Goal: Task Accomplishment & Management: Manage account settings

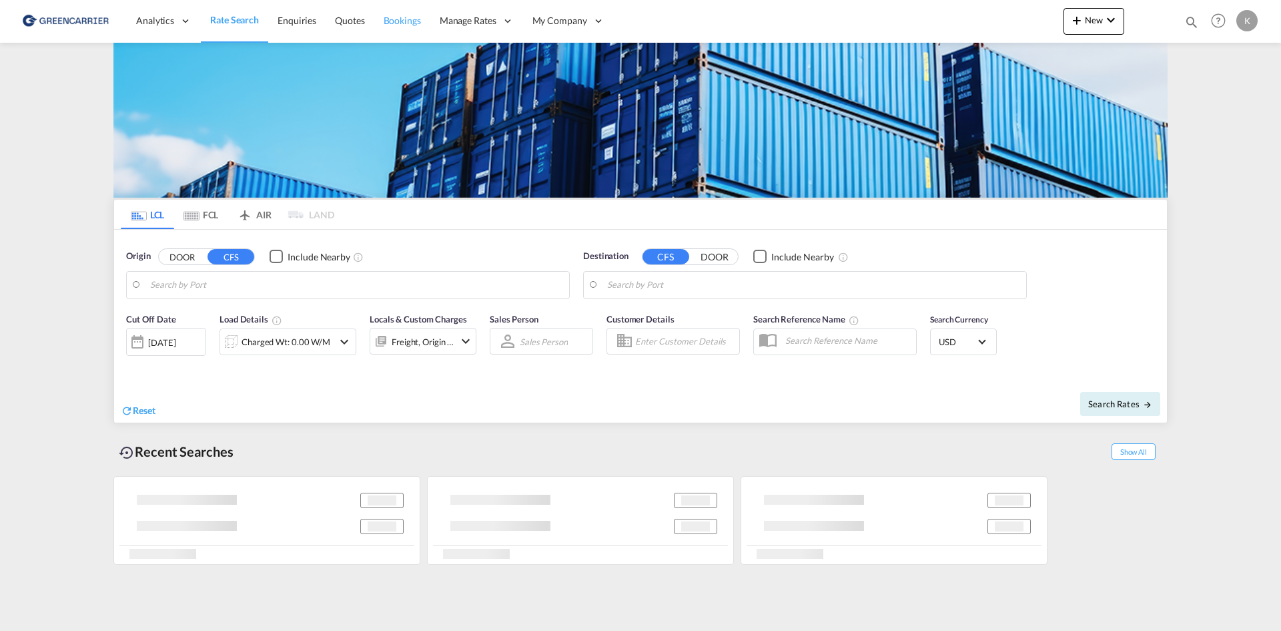
type input "DK-6760, Bæk, [GEOGRAPHIC_DATA], [GEOGRAPHIC_DATA], [GEOGRAPHIC_DATA], [GEOGRAP…"
type input "Sohar, OMSOH"
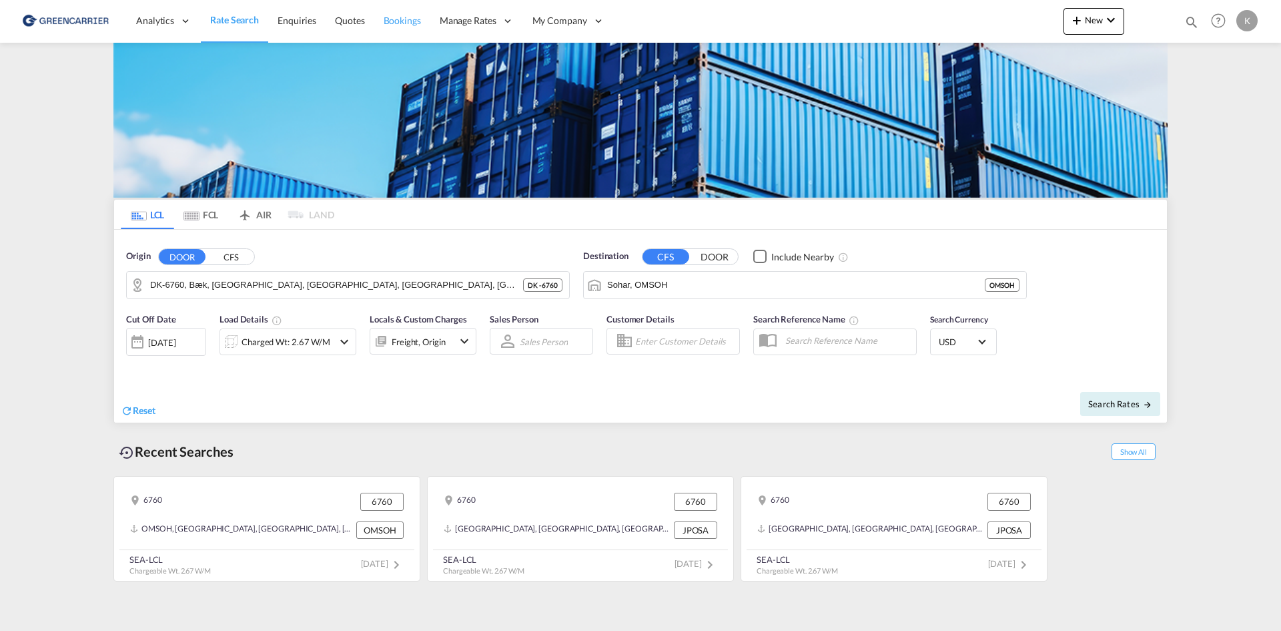
click at [410, 23] on span "Bookings" at bounding box center [402, 20] width 37 height 11
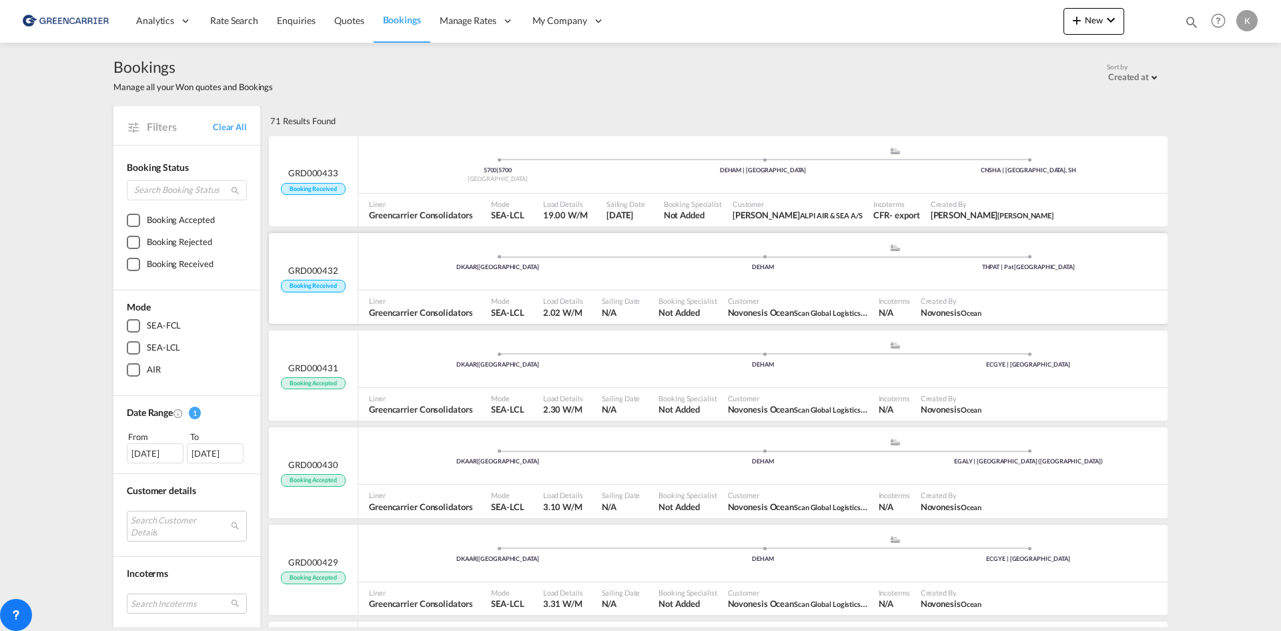
click at [428, 292] on div "Liner Greencarrier Consolidators" at bounding box center [425, 306] width 122 height 33
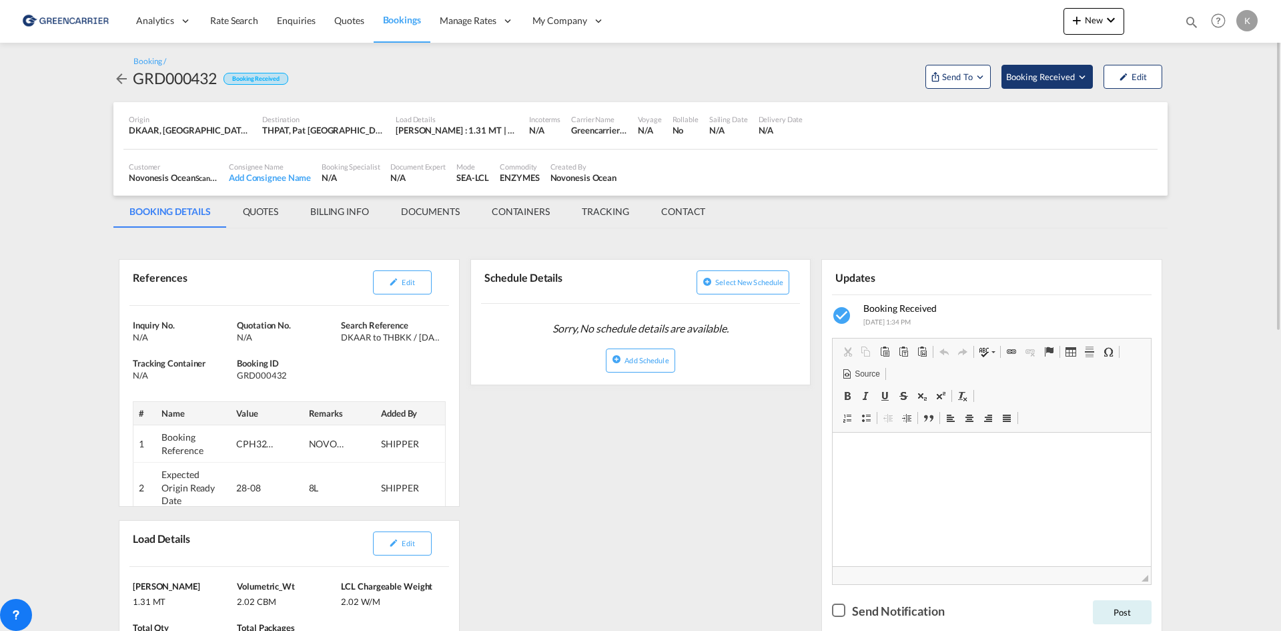
click at [1090, 69] on button "Booking Received" at bounding box center [1046, 77] width 91 height 24
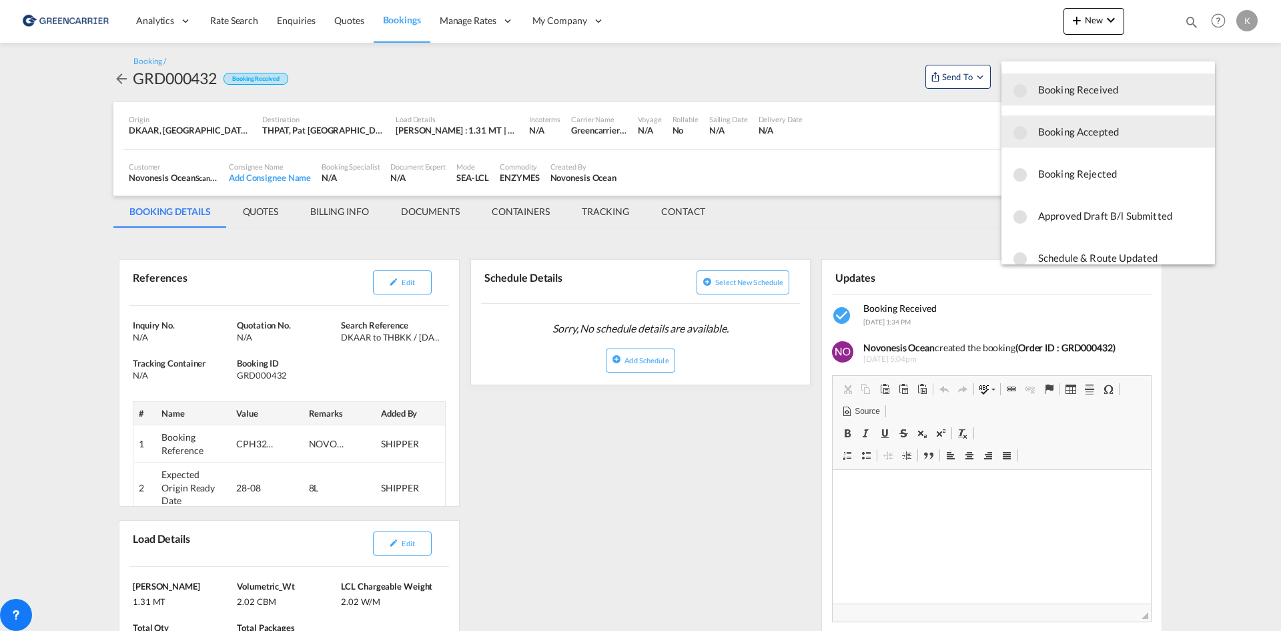
click at [1063, 135] on span "Booking Accepted" at bounding box center [1121, 131] width 166 height 24
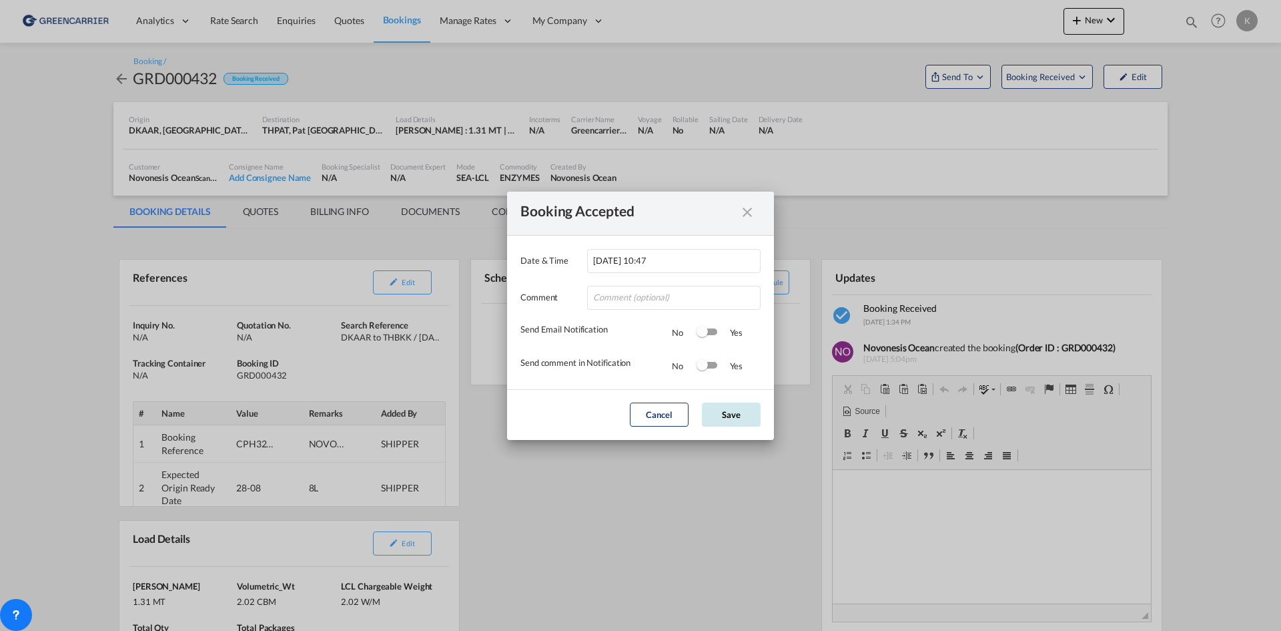
click at [737, 421] on button "Save" at bounding box center [731, 414] width 59 height 24
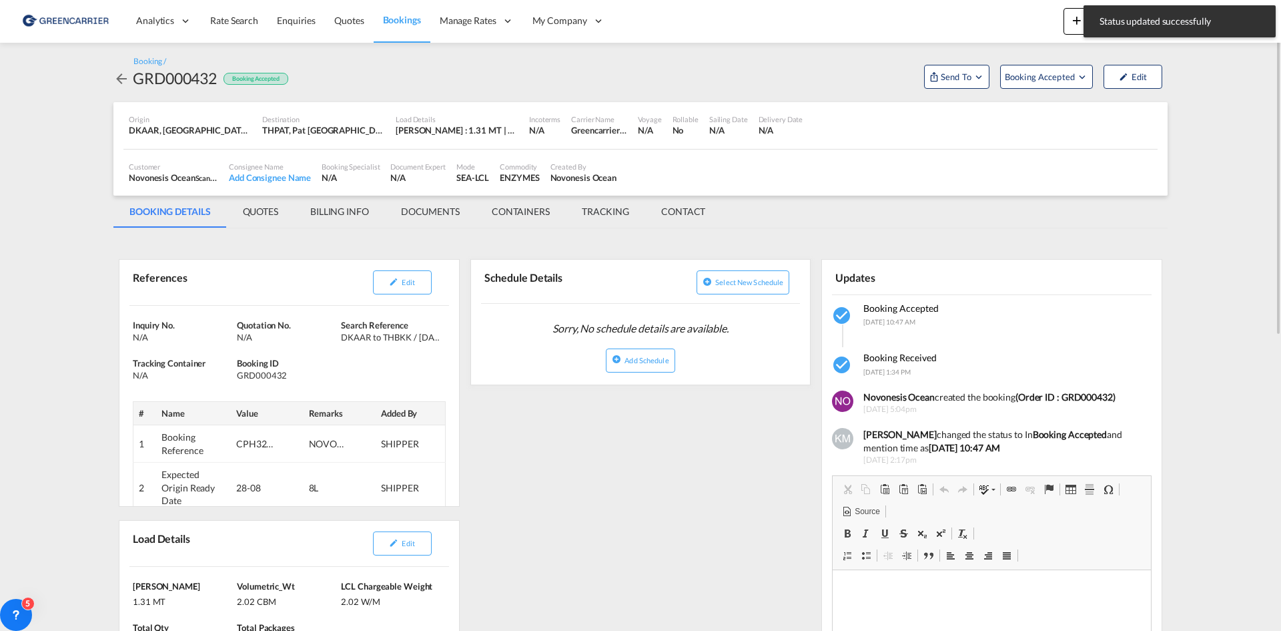
click at [124, 81] on md-icon "icon-arrow-left" at bounding box center [121, 79] width 16 height 16
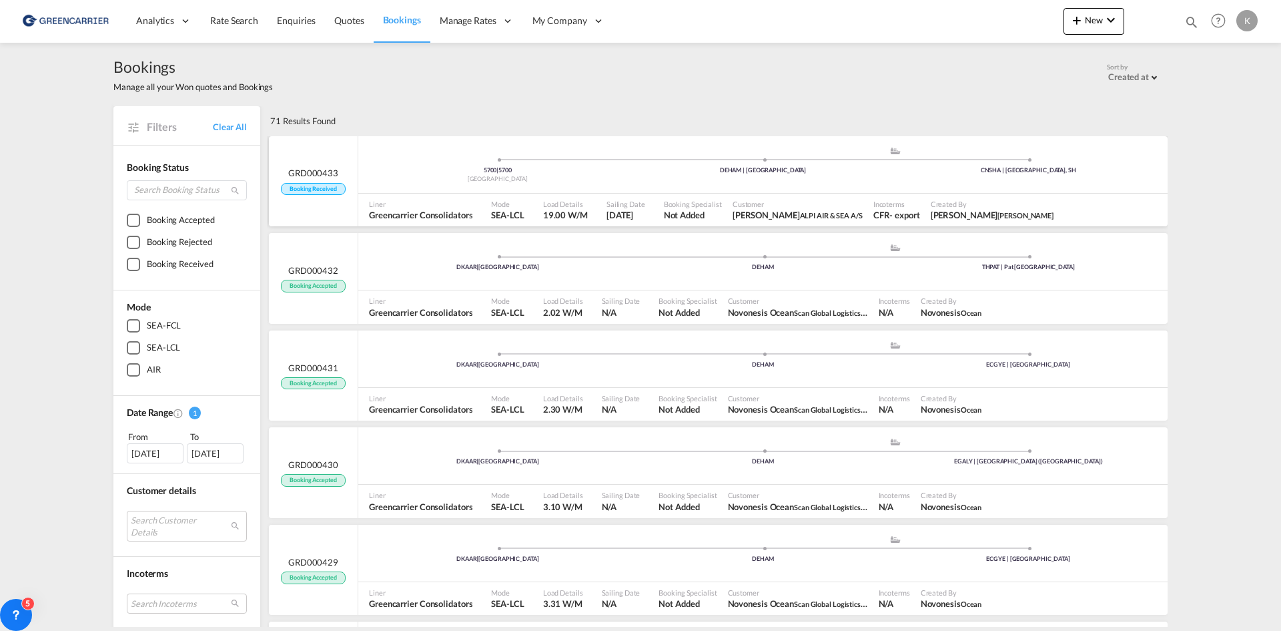
click at [519, 187] on div "5700 | 5700 Denmark .a{fill:#aaa8ad;} .a{fill:#aaa8ad;} DEHAM | [GEOGRAPHIC_DAT…" at bounding box center [762, 167] width 809 height 43
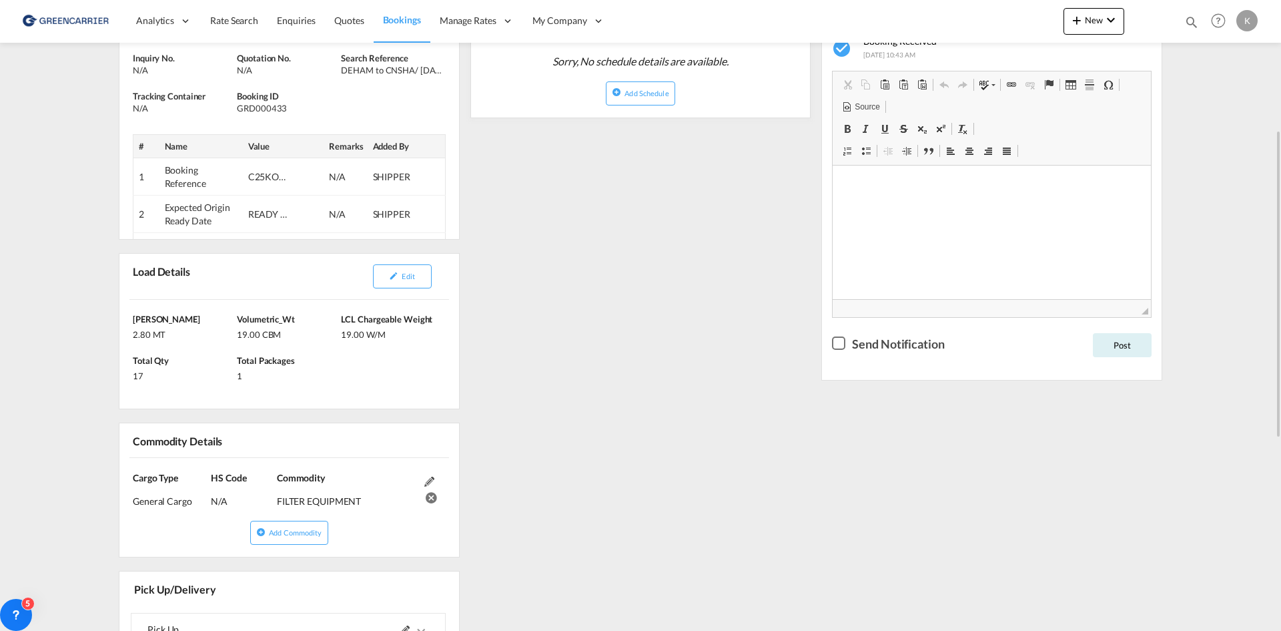
scroll to position [200, 0]
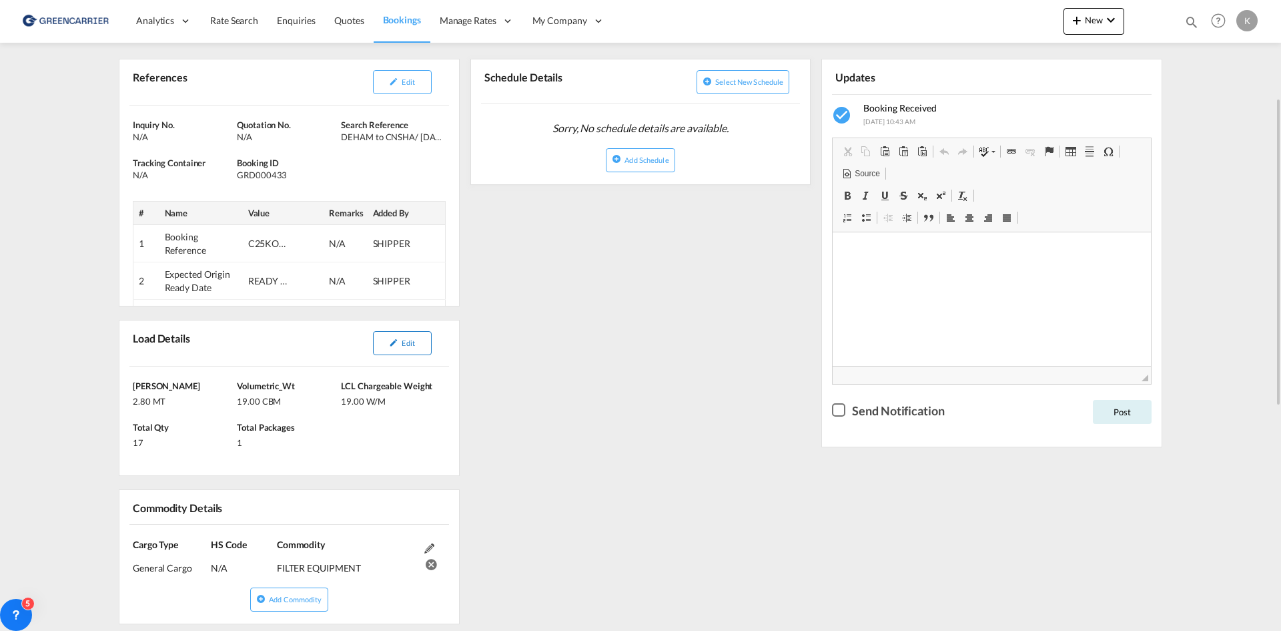
click at [408, 348] on button "Edit" at bounding box center [402, 343] width 59 height 24
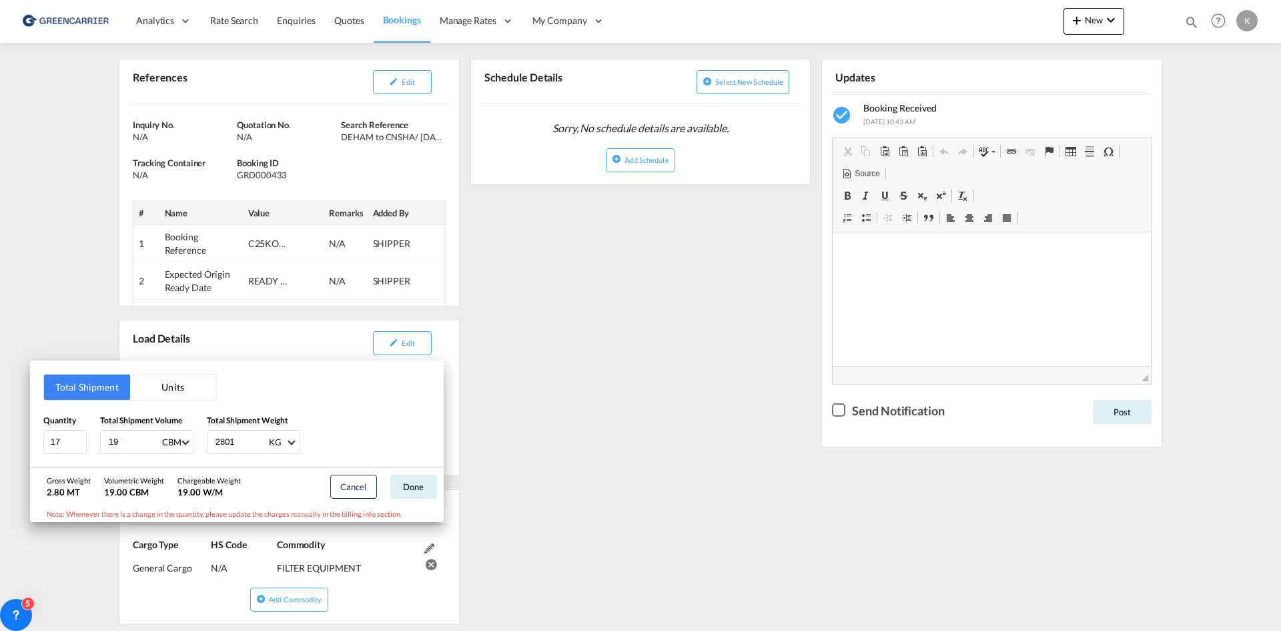
click at [537, 316] on div "Total Shipment Units Quantity 17 Total Shipment Volume 19 CBM CBM CFT Total Shi…" at bounding box center [640, 315] width 1281 height 631
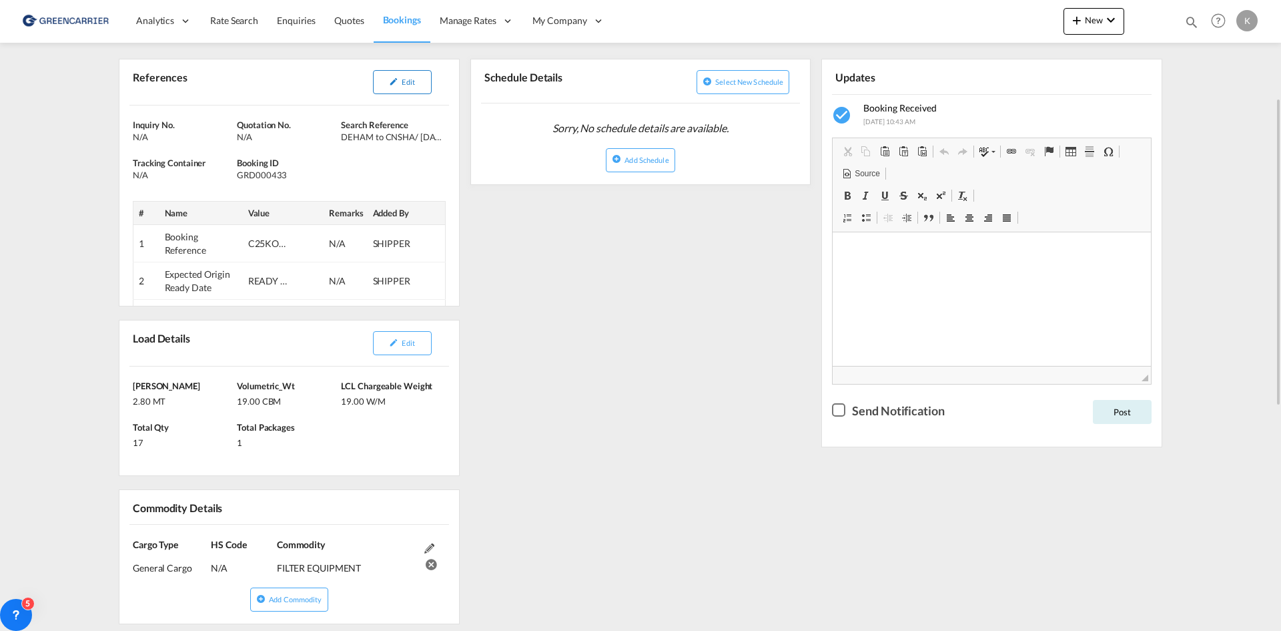
click at [414, 87] on button "Edit" at bounding box center [402, 82] width 59 height 24
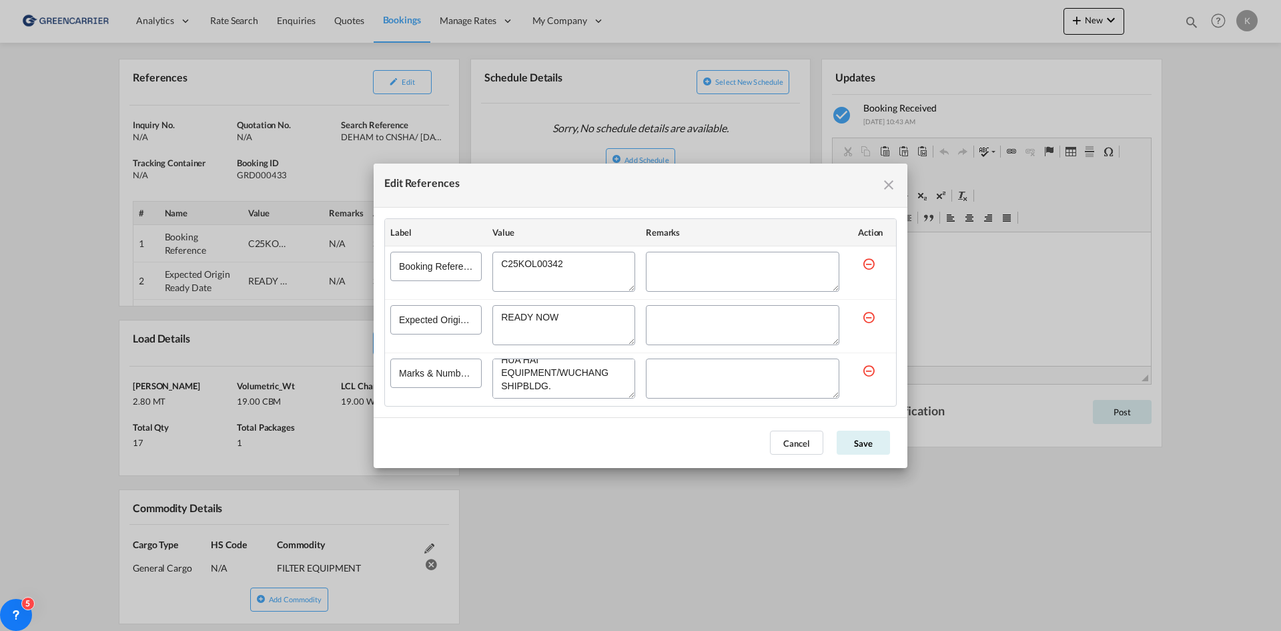
scroll to position [0, 0]
drag, startPoint x: 651, startPoint y: 524, endPoint x: 638, endPoint y: 515, distance: 15.4
click at [651, 523] on div "Edit References Label Value Remarks Action Booking Reference Expected Origin Re…" at bounding box center [640, 315] width 1281 height 631
click at [796, 438] on button "Cancel" at bounding box center [796, 442] width 53 height 24
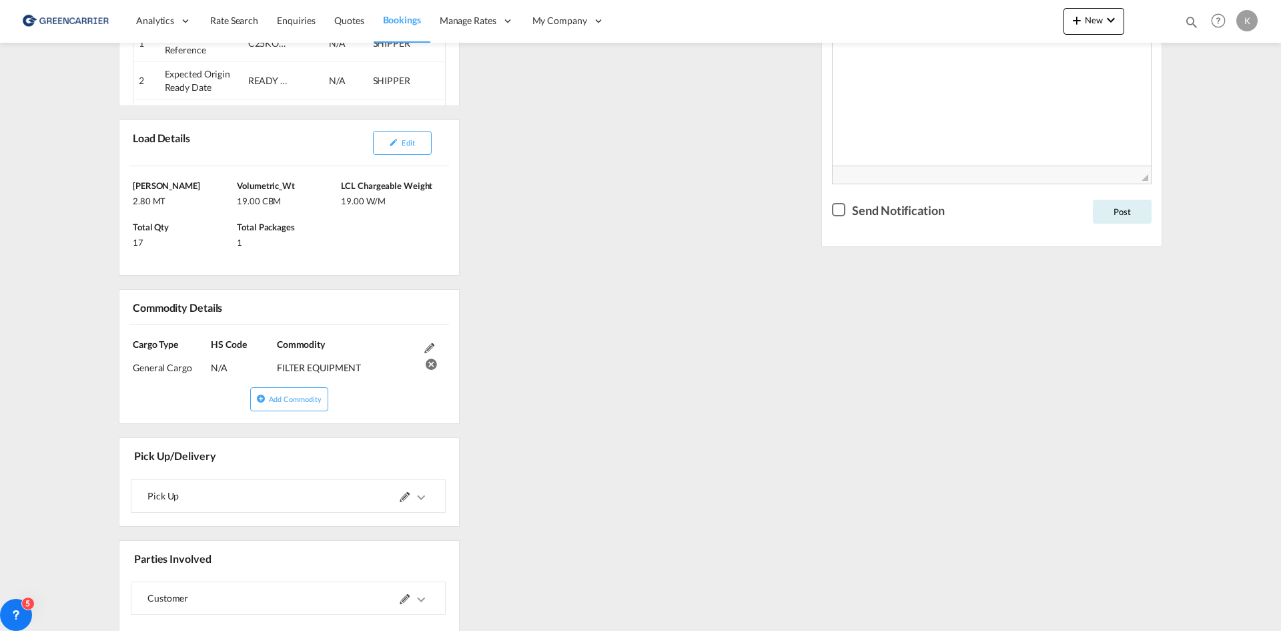
scroll to position [467, 0]
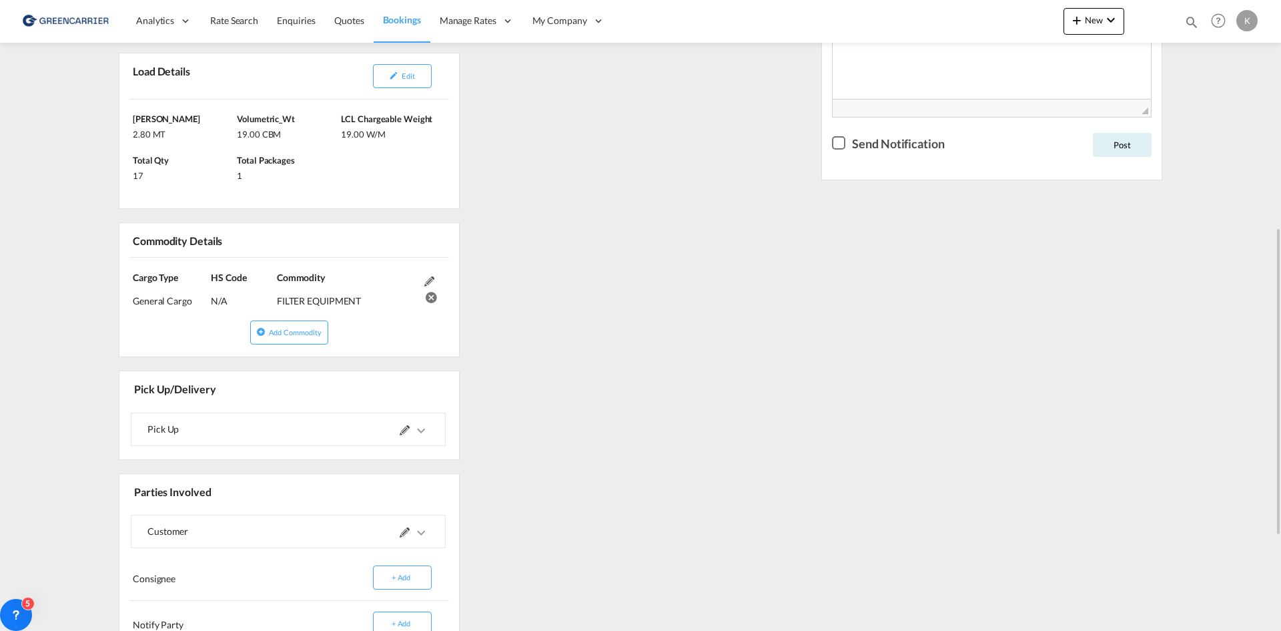
click at [428, 430] on md-icon "icons/ic_keyboard_arrow_right_black_24px.svg" at bounding box center [421, 430] width 16 height 16
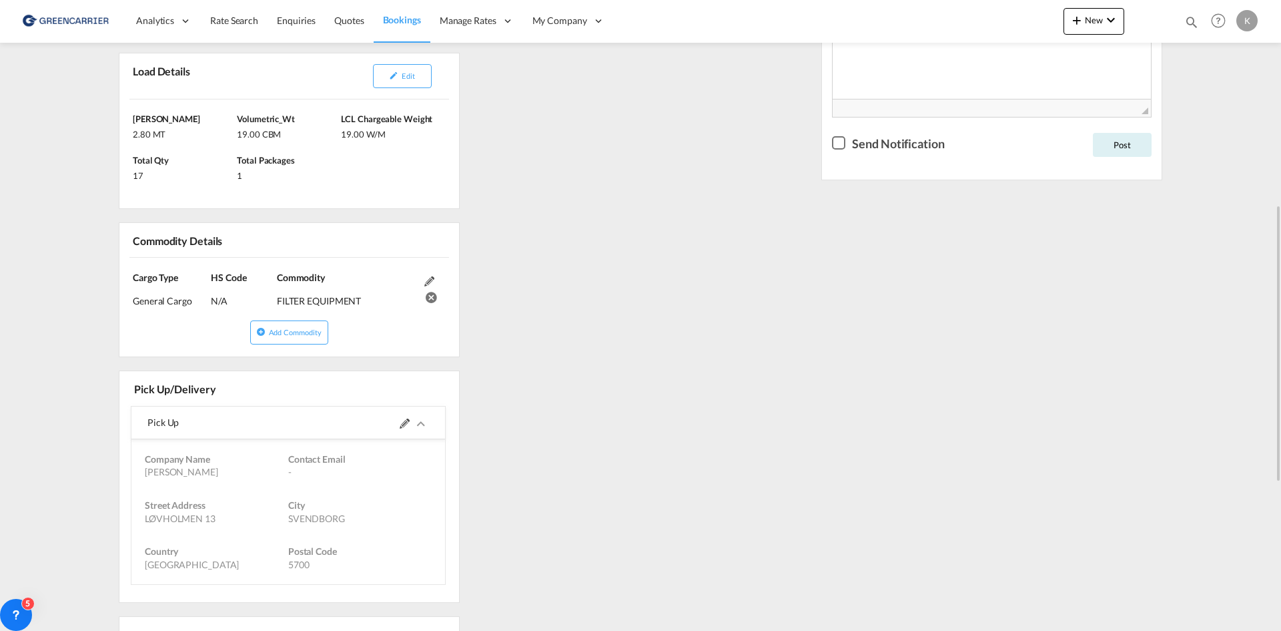
click at [403, 424] on md-icon at bounding box center [405, 423] width 10 height 10
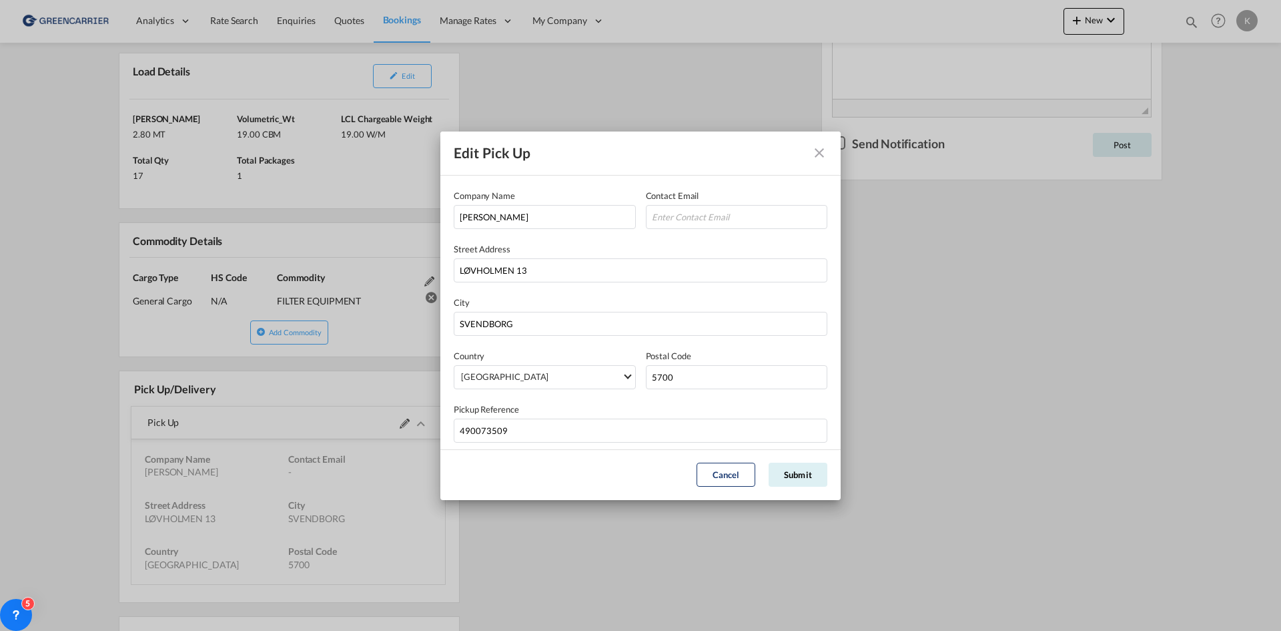
click at [822, 154] on md-icon "Close dialog" at bounding box center [819, 153] width 16 height 16
